Goal: Information Seeking & Learning: Learn about a topic

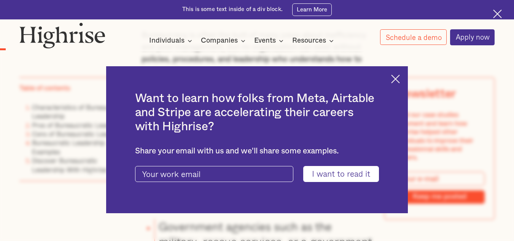
scroll to position [533, 0]
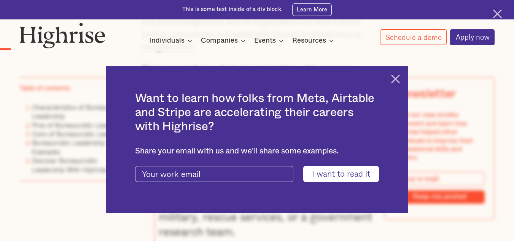
click at [399, 77] on img at bounding box center [395, 79] width 9 height 9
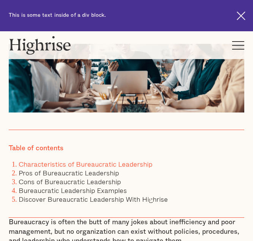
scroll to position [228, 0]
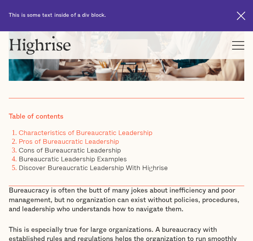
click at [45, 139] on link "Pros of Bureaucratic Leadership" at bounding box center [69, 140] width 100 height 11
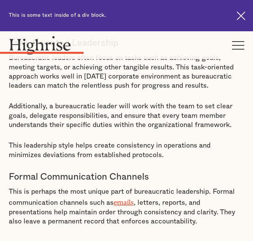
scroll to position [1521, 0]
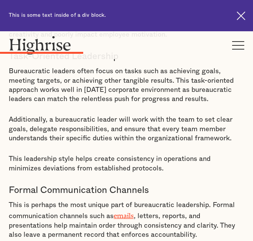
drag, startPoint x: 84, startPoint y: 235, endPoint x: 82, endPoint y: 239, distance: 4.3
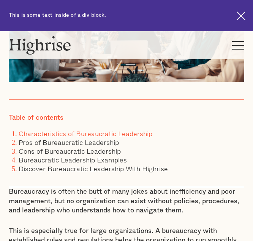
scroll to position [303, 0]
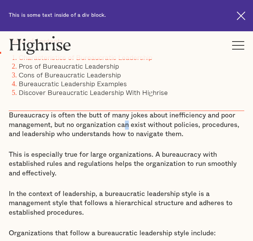
click at [127, 125] on p "Bureaucracy is often the butt of many jokes about inefficiency and poor managem…" at bounding box center [127, 125] width 236 height 28
click at [200, 93] on div "Table of contents Characteristics of Bureaucratic Leadership Pros of Bureaucrat…" at bounding box center [127, 67] width 236 height 88
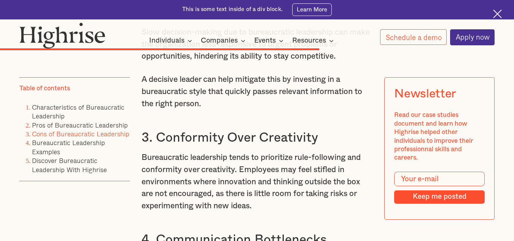
scroll to position [3920, 0]
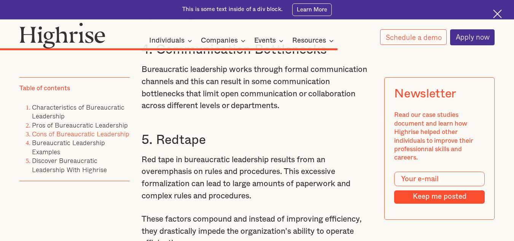
click at [64, 147] on li "Bureaucratic Leadership Examples" at bounding box center [80, 148] width 97 height 18
click at [60, 145] on link "Bureaucratic Leadership Examples" at bounding box center [68, 146] width 73 height 19
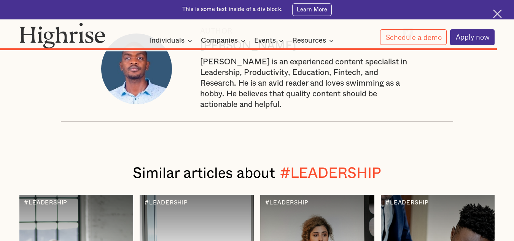
scroll to position [5371, 0]
